Goal: Transaction & Acquisition: Obtain resource

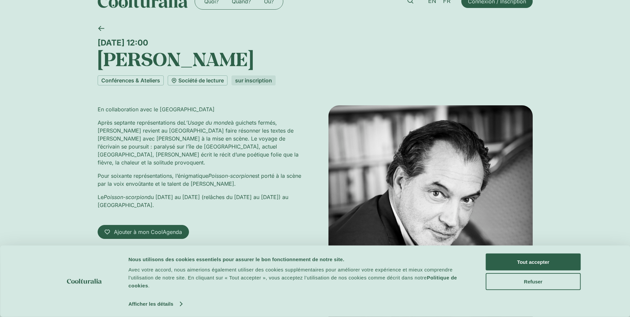
scroll to position [33, 0]
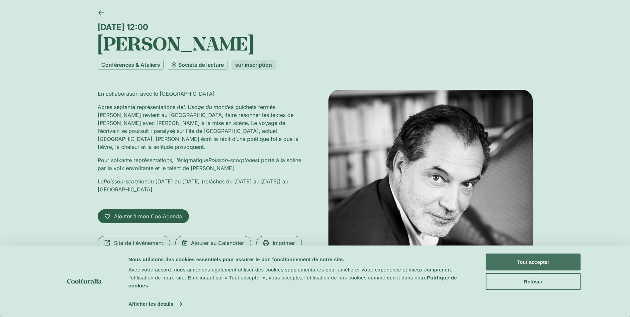
drag, startPoint x: 505, startPoint y: 260, endPoint x: 501, endPoint y: 260, distance: 3.7
click at [505, 260] on button "Tout accepter" at bounding box center [533, 261] width 95 height 17
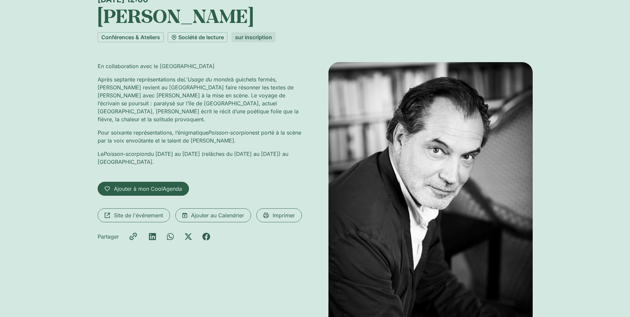
scroll to position [0, 0]
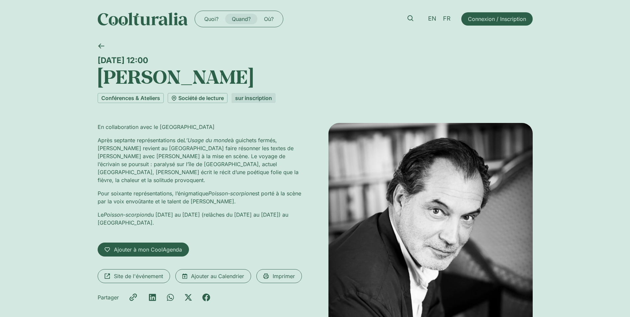
click at [241, 20] on link "Quand?" at bounding box center [241, 19] width 32 height 11
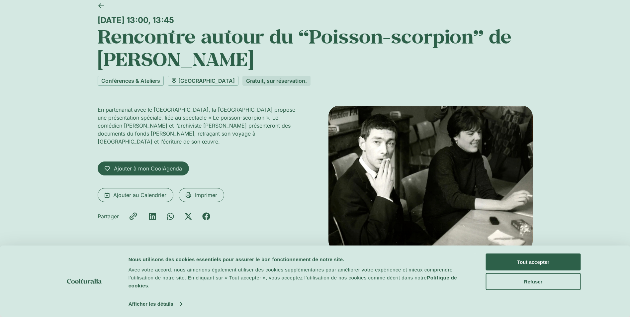
scroll to position [33, 0]
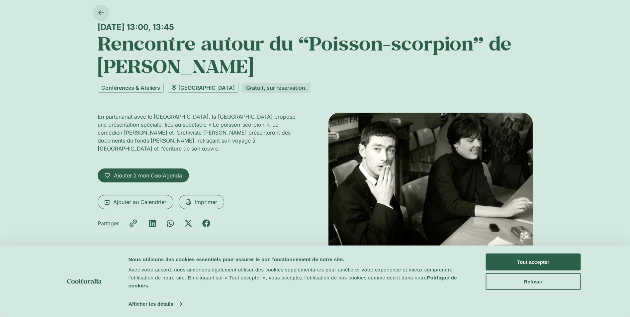
click at [97, 12] on link at bounding box center [101, 13] width 16 height 16
click at [102, 14] on icon at bounding box center [101, 13] width 6 height 6
click at [544, 267] on button "Tout accepter" at bounding box center [533, 261] width 95 height 17
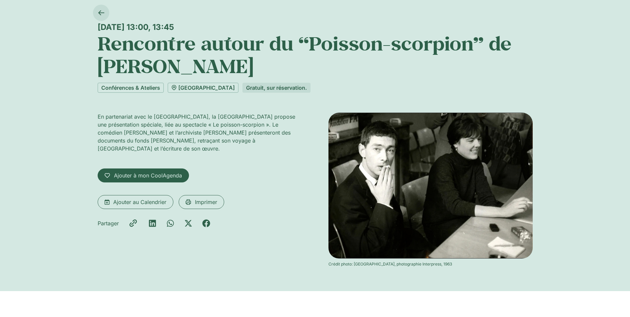
click at [105, 9] on link at bounding box center [101, 13] width 16 height 16
click at [135, 173] on span "Ajouter à mon CoolAgenda" at bounding box center [148, 175] width 68 height 8
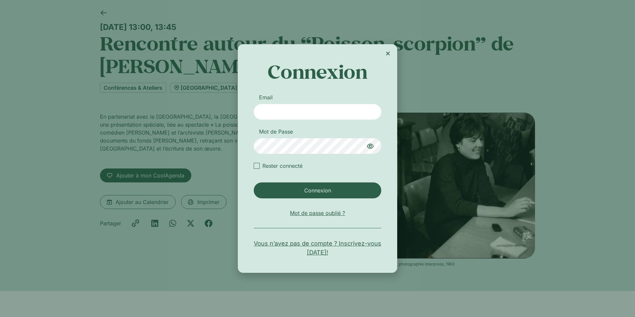
click at [390, 53] on icon "Close" at bounding box center [387, 53] width 5 height 5
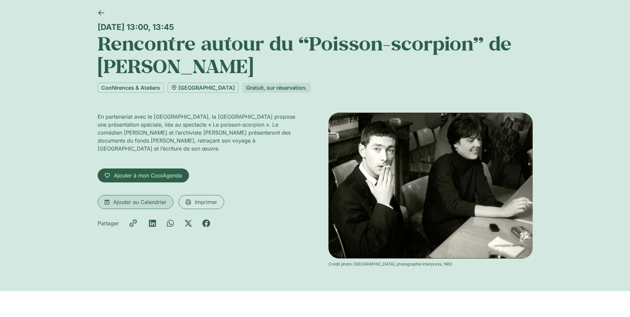
click at [148, 204] on span "Ajouter au Calendrier" at bounding box center [139, 202] width 53 height 8
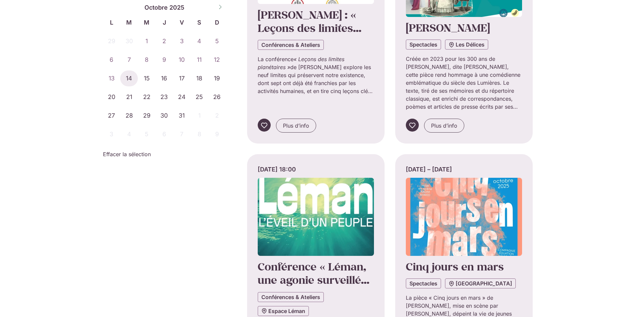
scroll to position [133, 0]
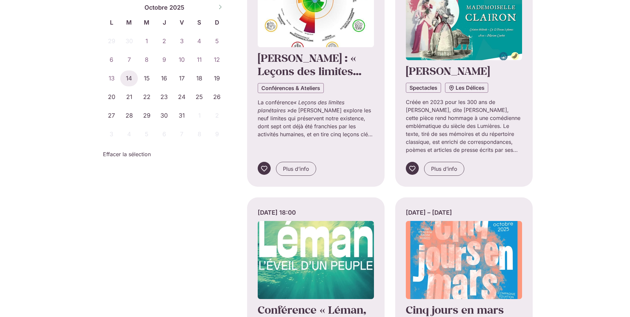
click at [219, 9] on span at bounding box center [219, 6] width 11 height 11
click at [108, 7] on icon at bounding box center [108, 7] width 5 height 5
select select "**"
click at [135, 58] on span "4" at bounding box center [129, 60] width 18 height 16
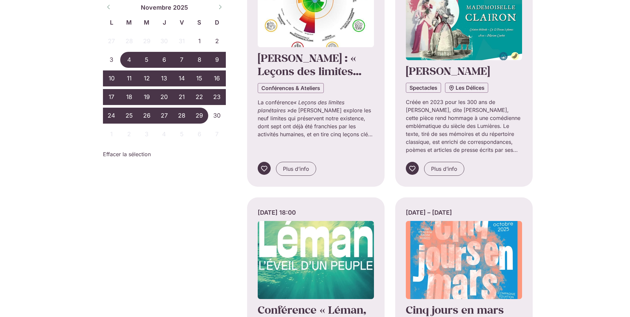
click at [207, 112] on div "27 28 29 30 31 1 2 3 4 5 6 7 8 9 10 11 12 13 14 15 16 17 18 19 20 21 22 23 24 2…" at bounding box center [164, 87] width 123 height 112
click at [215, 113] on span "30" at bounding box center [217, 116] width 18 height 16
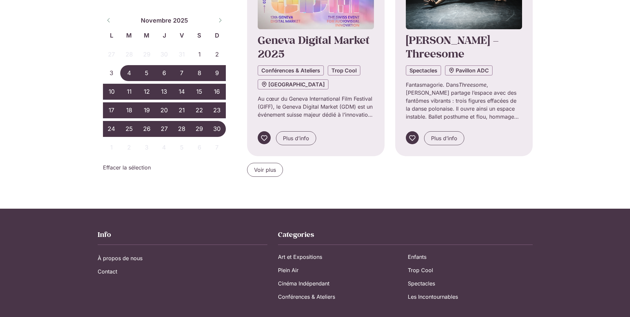
scroll to position [544, 0]
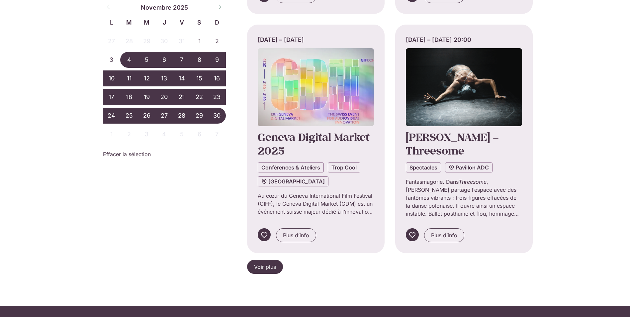
click at [264, 264] on span "Voir plus" at bounding box center [265, 267] width 22 height 8
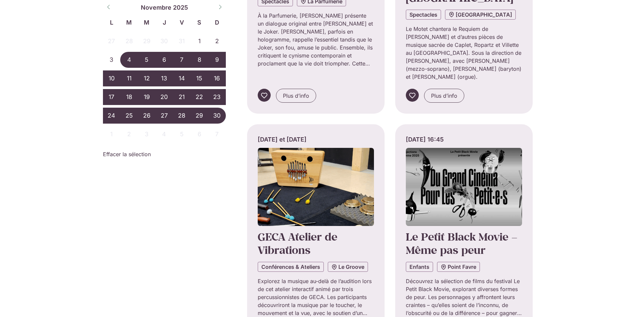
scroll to position [843, 0]
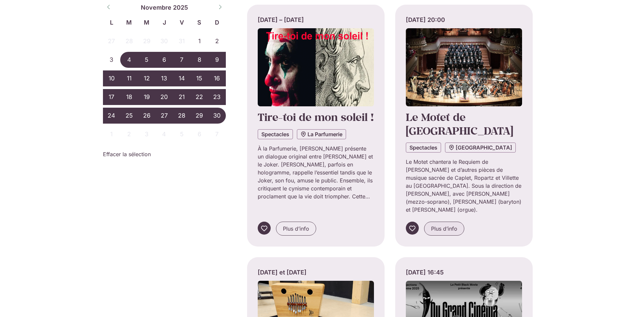
click at [446, 224] on span "Plus d’info" at bounding box center [444, 228] width 26 height 8
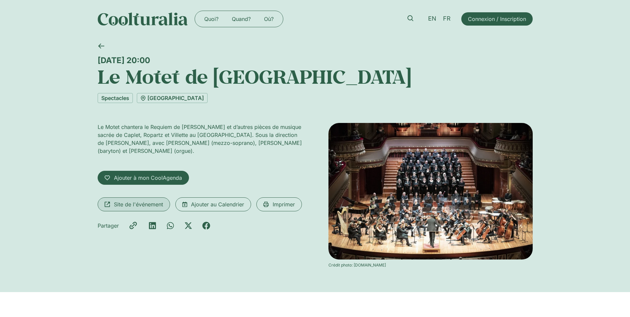
click at [140, 200] on link "Site de l'événement" at bounding box center [134, 204] width 72 height 14
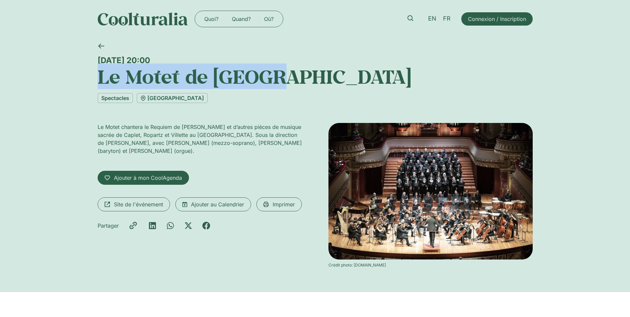
drag, startPoint x: 268, startPoint y: 82, endPoint x: 102, endPoint y: 78, distance: 165.7
click at [102, 78] on h1 "Le Motet de [GEOGRAPHIC_DATA]" at bounding box center [315, 76] width 435 height 23
drag, startPoint x: 102, startPoint y: 78, endPoint x: 134, endPoint y: 77, distance: 32.2
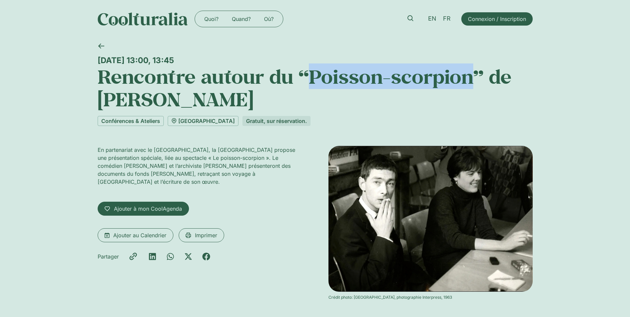
drag, startPoint x: 312, startPoint y: 72, endPoint x: 469, endPoint y: 83, distance: 157.1
click at [469, 83] on h1 "Rencontre autour du “Poisson-scorpion” de [PERSON_NAME]" at bounding box center [315, 87] width 435 height 45
drag, startPoint x: 469, startPoint y: 83, endPoint x: 454, endPoint y: 82, distance: 15.3
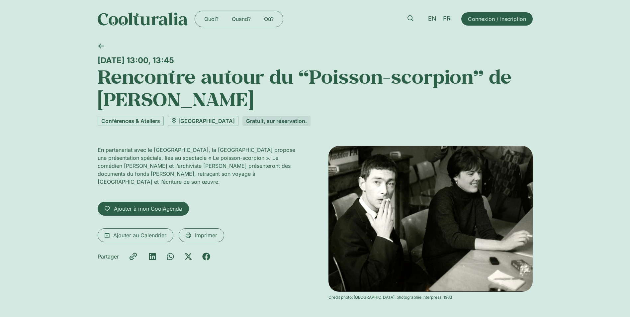
click at [310, 49] on div at bounding box center [313, 47] width 440 height 18
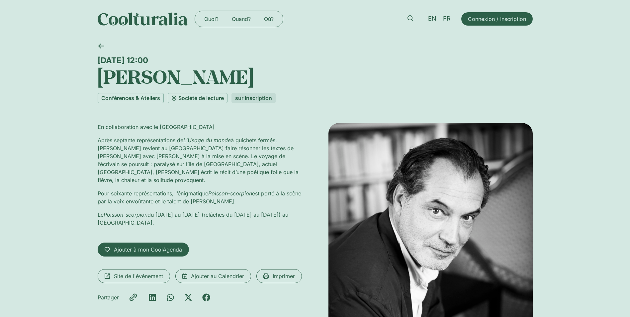
drag, startPoint x: 96, startPoint y: 80, endPoint x: 256, endPoint y: 83, distance: 159.4
click at [256, 83] on div "[DATE] 12:00 [PERSON_NAME] Conférences & Ateliers Société de lecture sur inscri…" at bounding box center [315, 250] width 630 height 424
drag, startPoint x: 256, startPoint y: 83, endPoint x: 235, endPoint y: 78, distance: 21.2
click at [273, 116] on div "[DATE] 12:00 [PERSON_NAME] Conférences & Ateliers Société de lecture sur inscri…" at bounding box center [315, 250] width 435 height 424
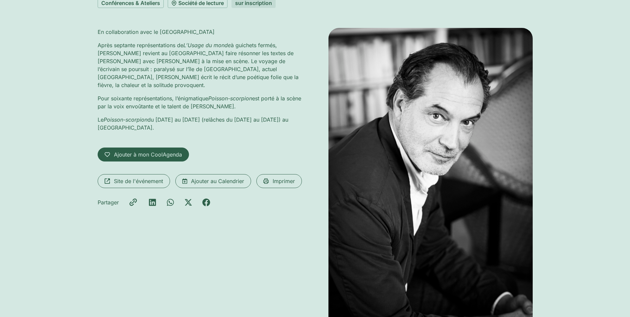
scroll to position [100, 0]
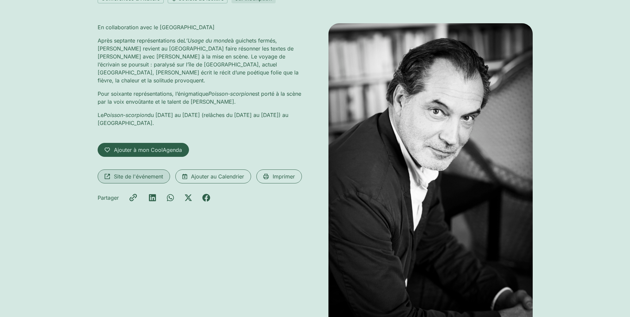
click at [129, 172] on span "Site de l'événement" at bounding box center [138, 176] width 49 height 8
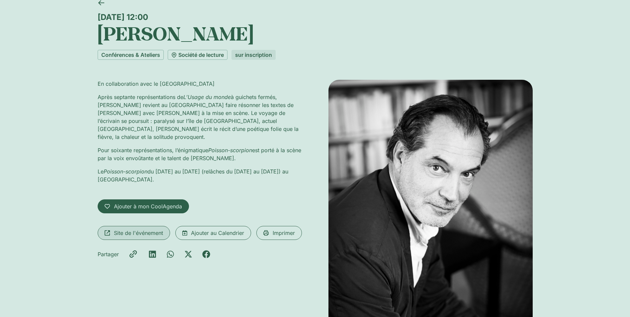
scroll to position [33, 0]
